Goal: Find specific page/section: Find specific page/section

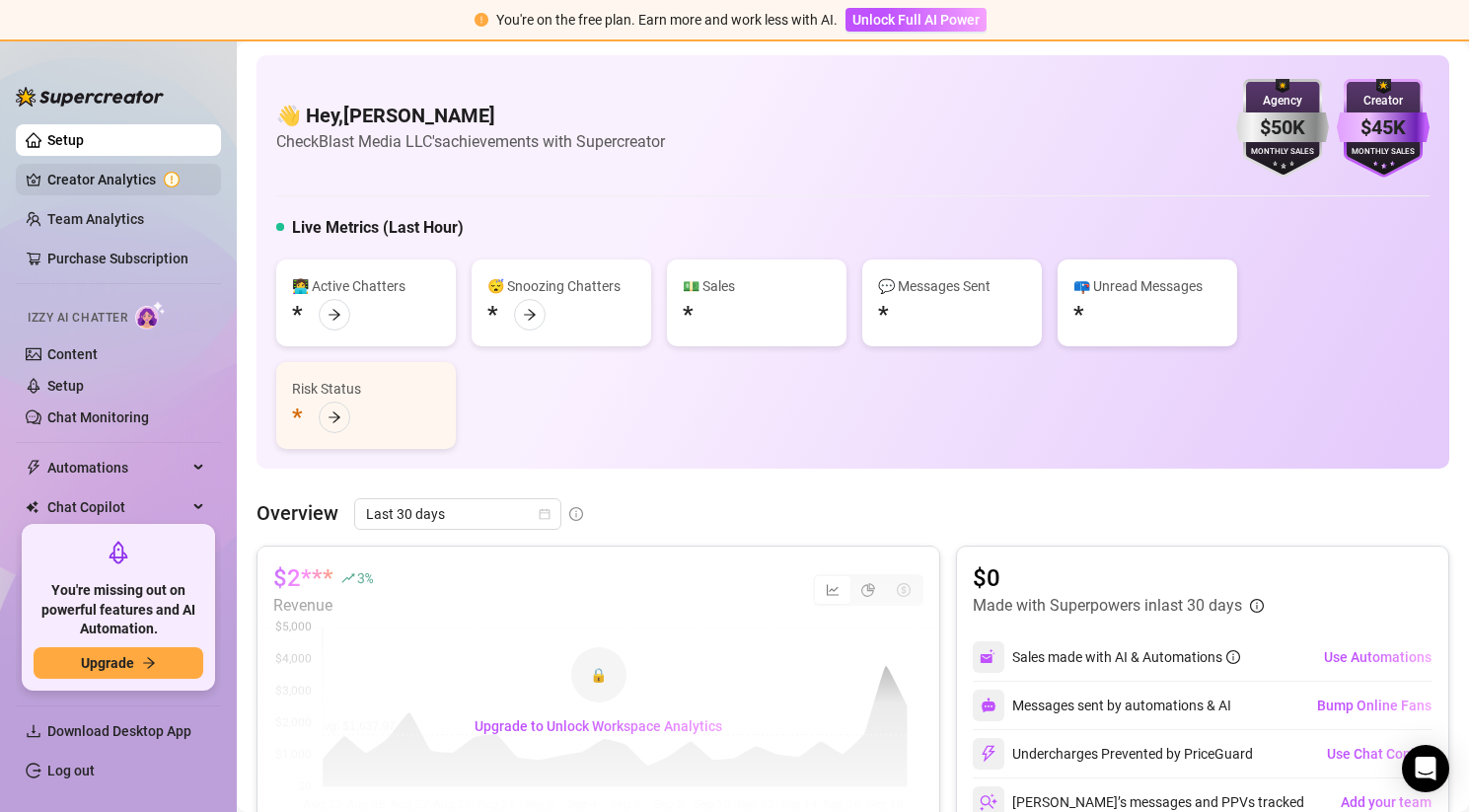
click at [104, 170] on link "Creator Analytics" at bounding box center [127, 179] width 157 height 32
